Goal: Transaction & Acquisition: Purchase product/service

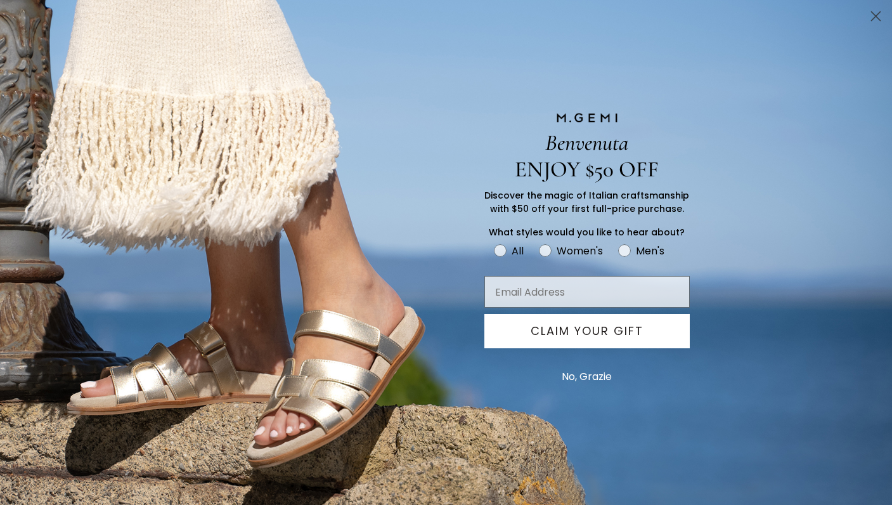
click at [875, 11] on circle "Close dialog" at bounding box center [875, 16] width 21 height 21
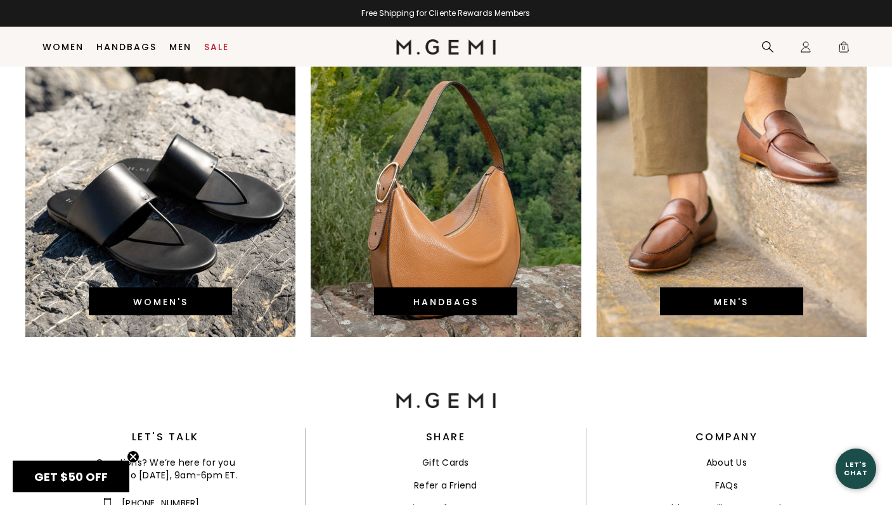
scroll to position [2799, 0]
click at [153, 295] on link "WOMEN'S" at bounding box center [160, 301] width 55 height 13
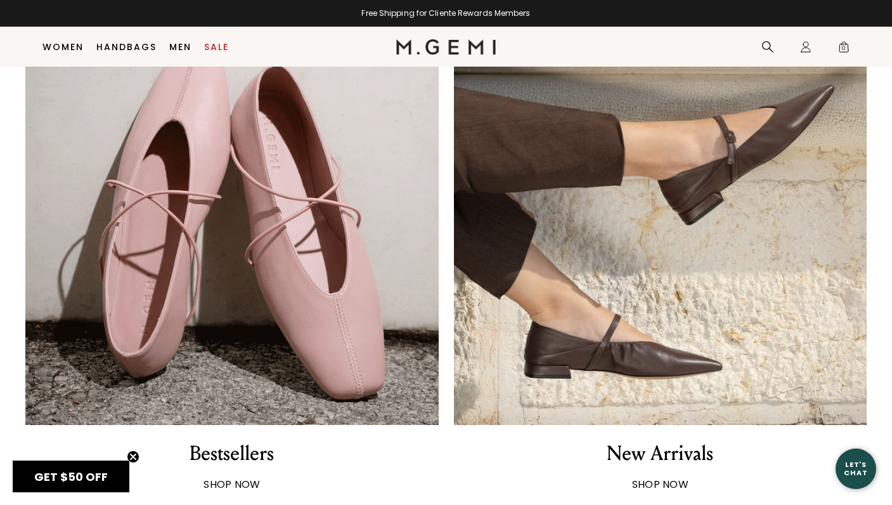
scroll to position [884, 0]
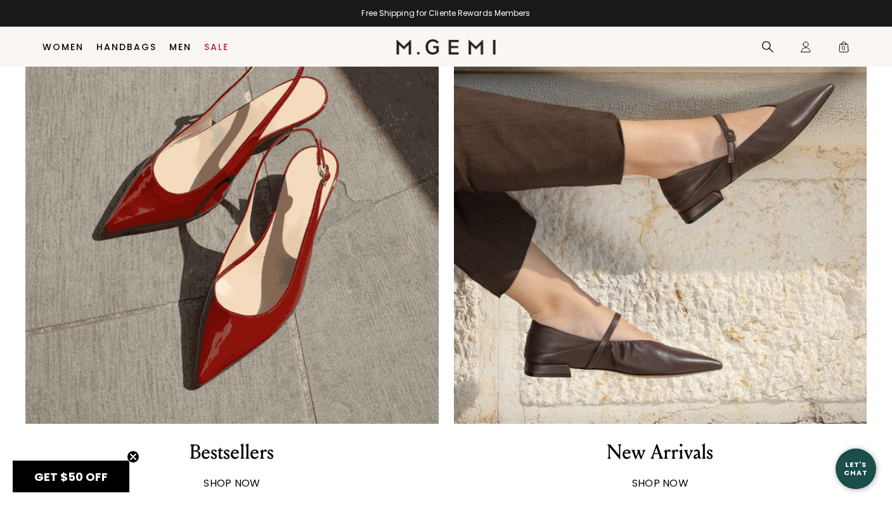
click at [238, 448] on div "Bestsellers" at bounding box center [232, 452] width 84 height 27
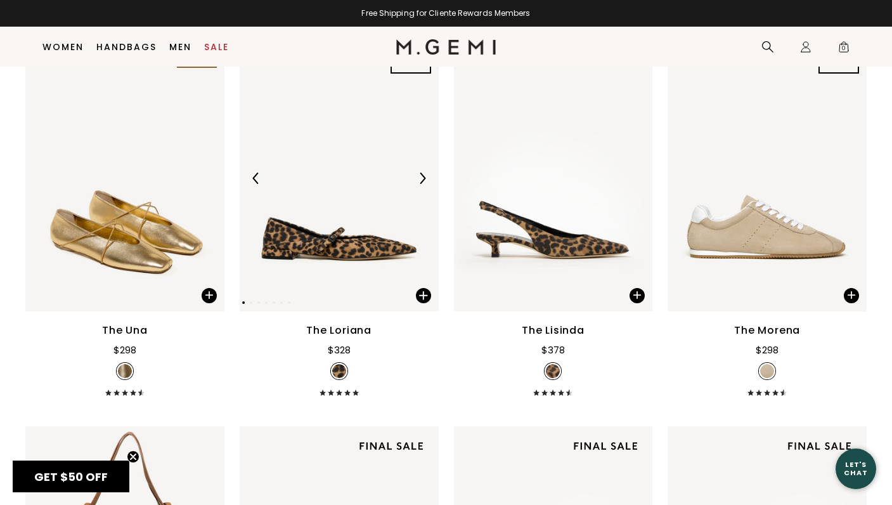
click at [415, 188] on div at bounding box center [422, 178] width 20 height 20
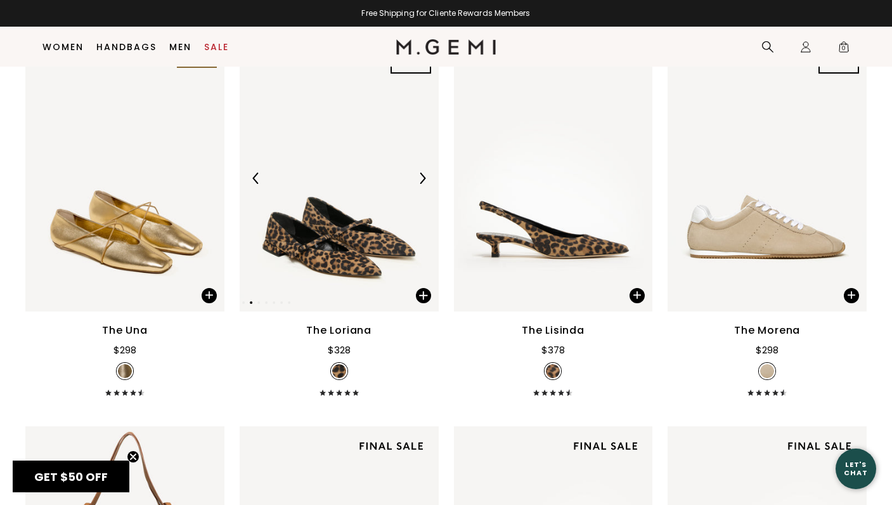
click at [415, 188] on div at bounding box center [422, 178] width 20 height 20
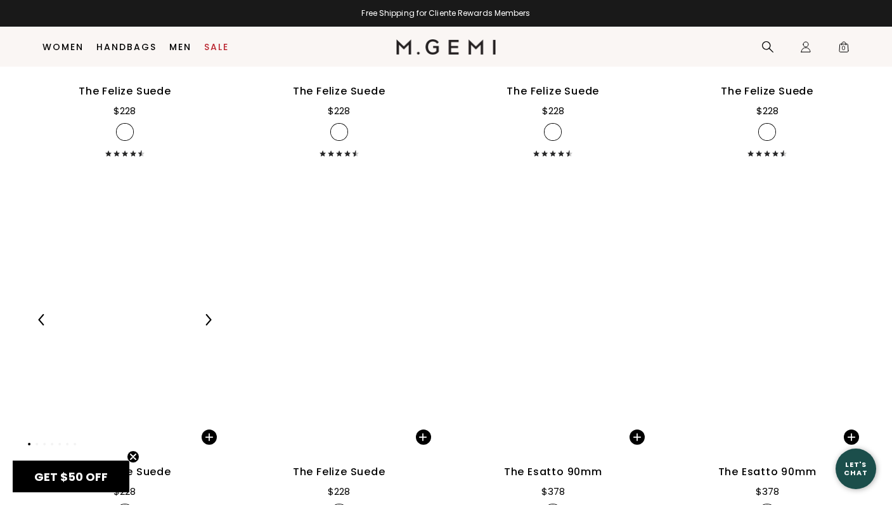
scroll to position [7039, 0]
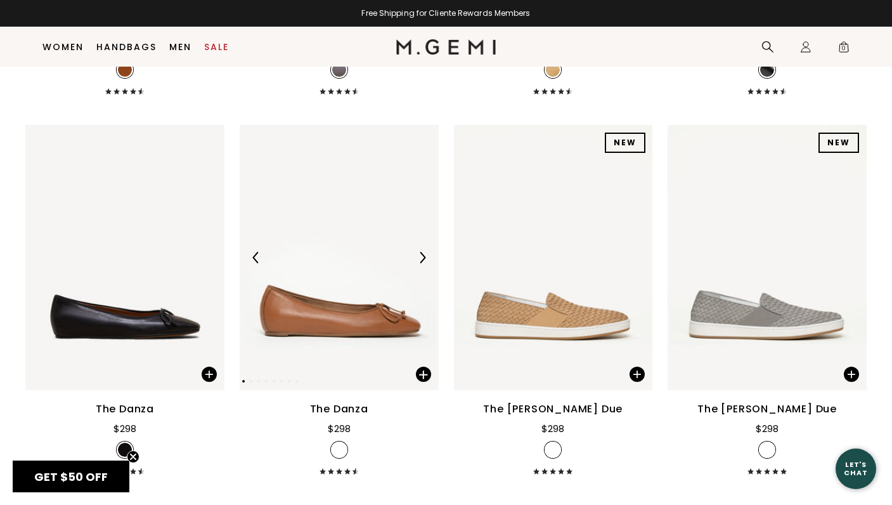
click at [350, 295] on img at bounding box center [339, 258] width 199 height 266
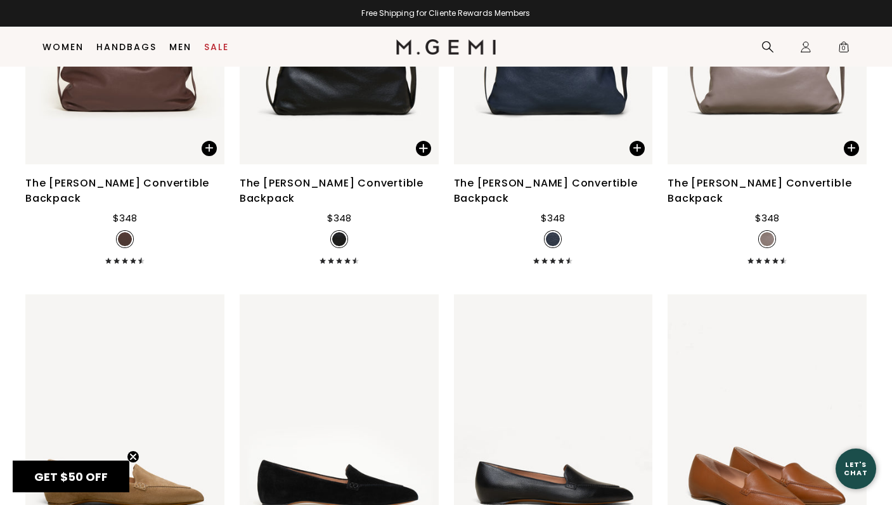
scroll to position [4325, 0]
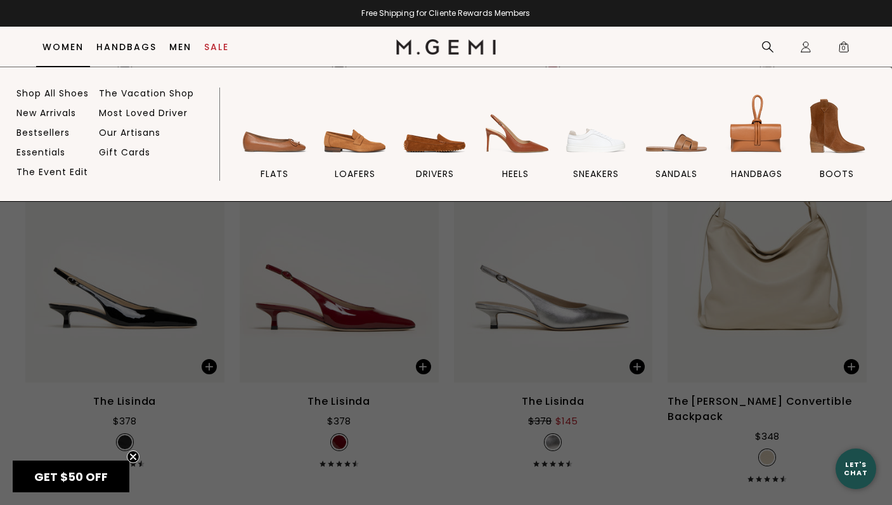
click at [64, 48] on link "Women" at bounding box center [62, 47] width 41 height 10
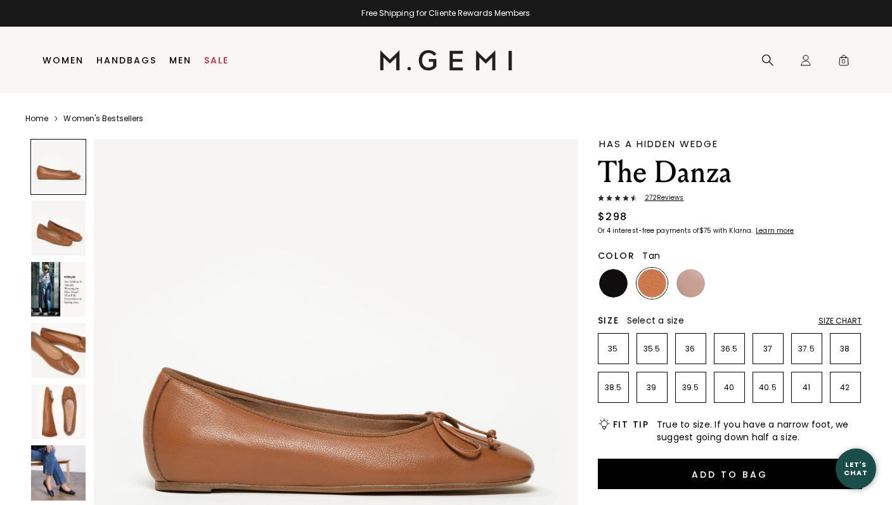
click at [31, 405] on img at bounding box center [58, 411] width 55 height 55
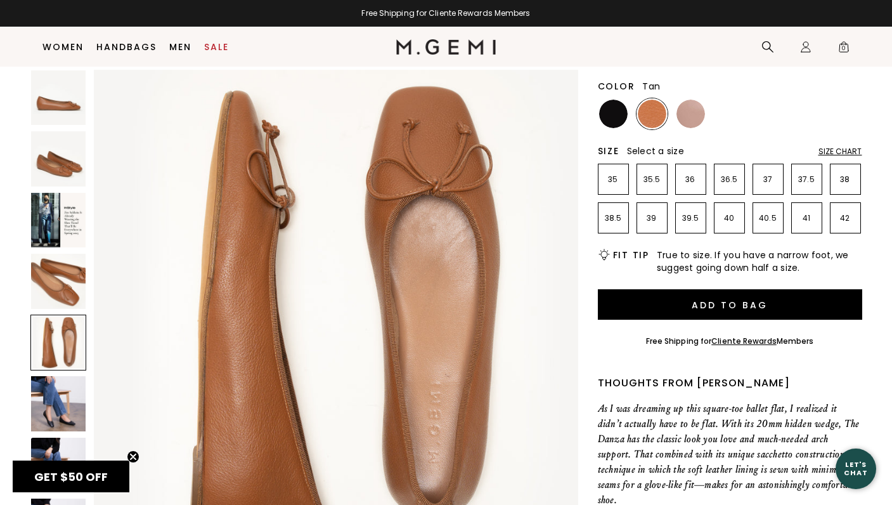
scroll to position [150, 0]
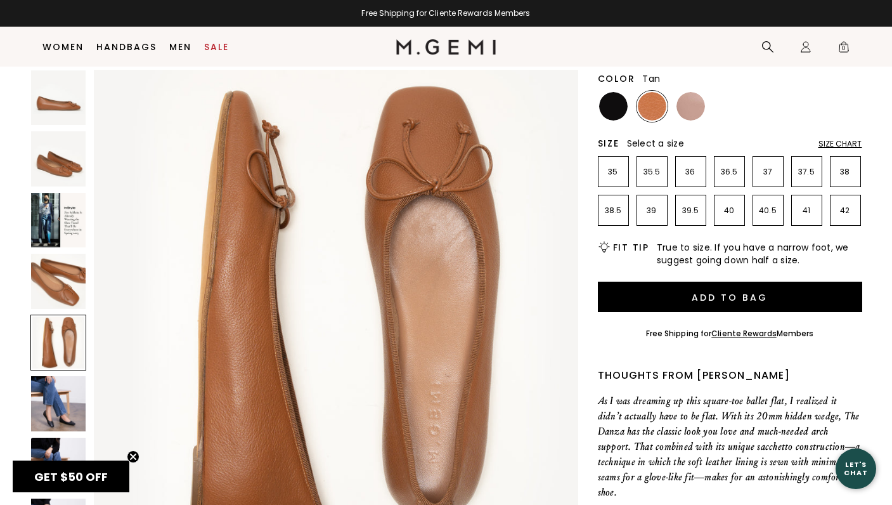
click at [52, 450] on img at bounding box center [58, 464] width 55 height 55
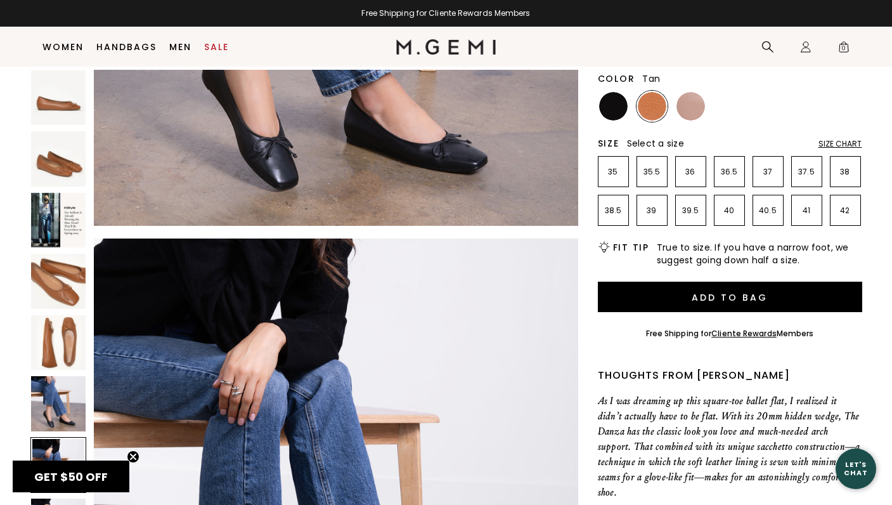
scroll to position [2980, 0]
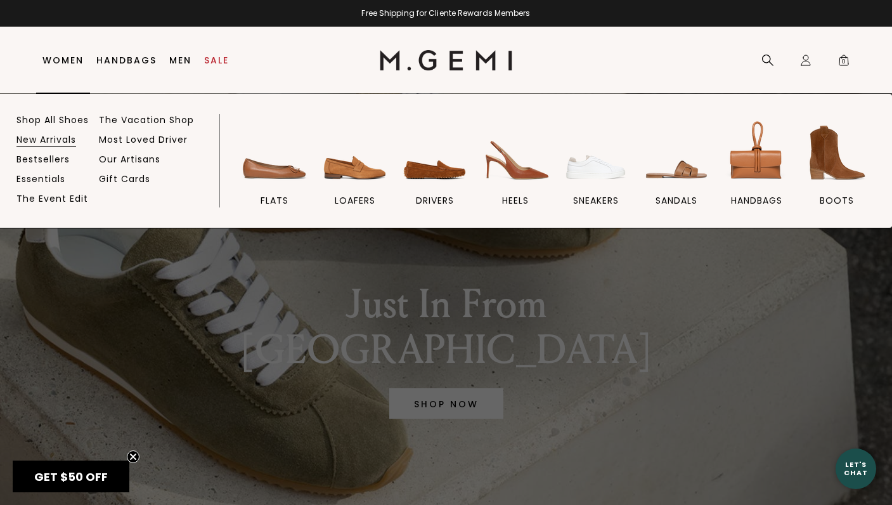
click at [55, 141] on link "New Arrivals" at bounding box center [46, 139] width 60 height 11
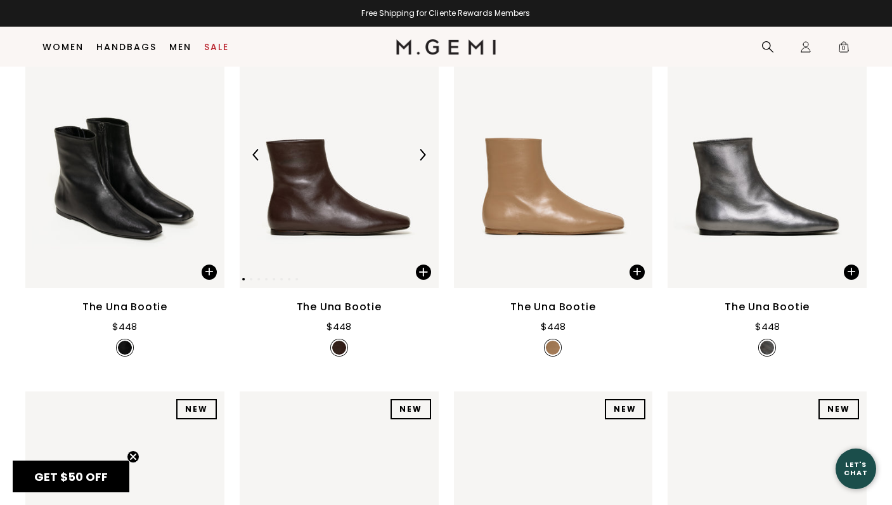
scroll to position [224, 0]
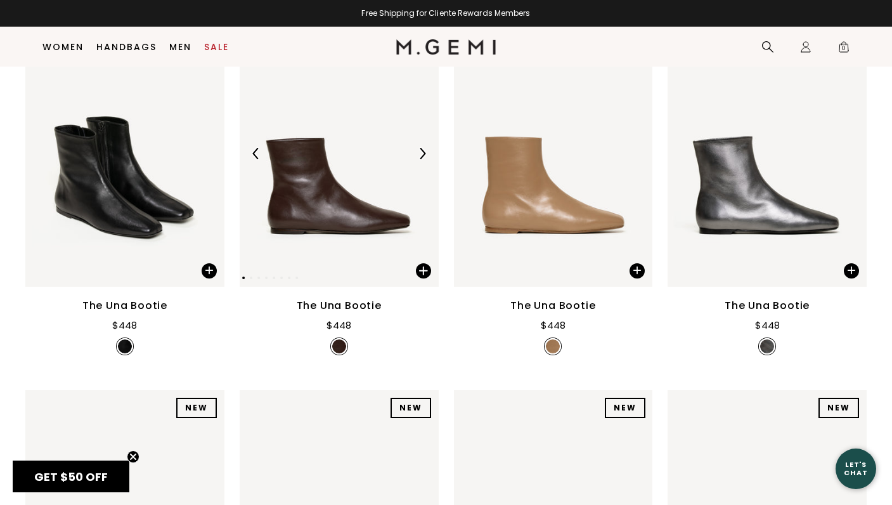
click at [420, 158] on img at bounding box center [339, 154] width 199 height 266
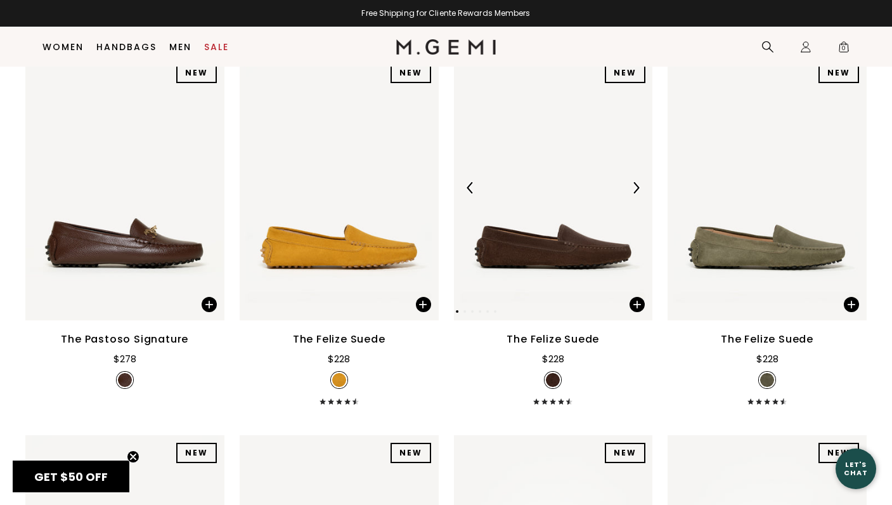
scroll to position [1998, 0]
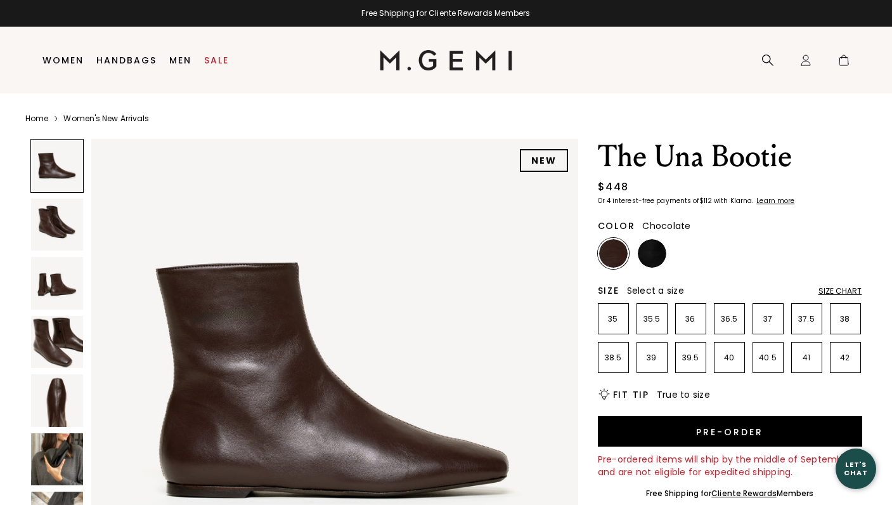
click at [420, 168] on img at bounding box center [334, 382] width 487 height 487
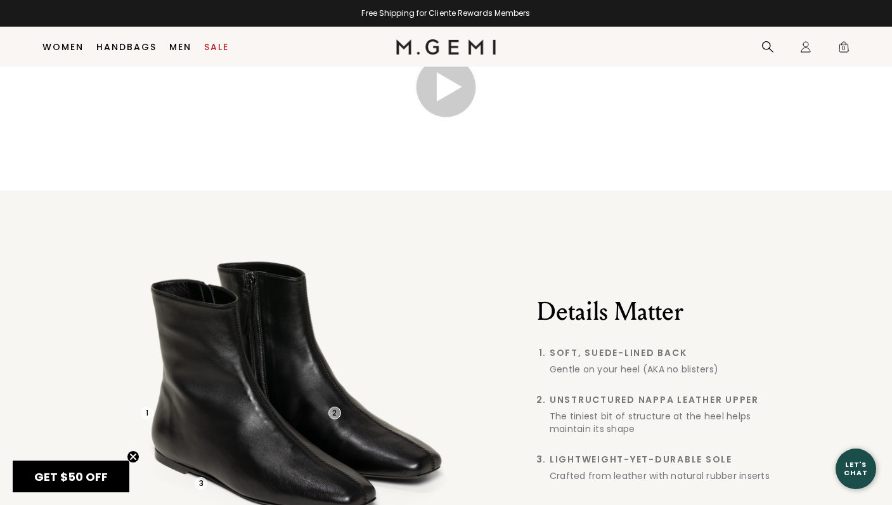
scroll to position [940, 0]
